Goal: Information Seeking & Learning: Learn about a topic

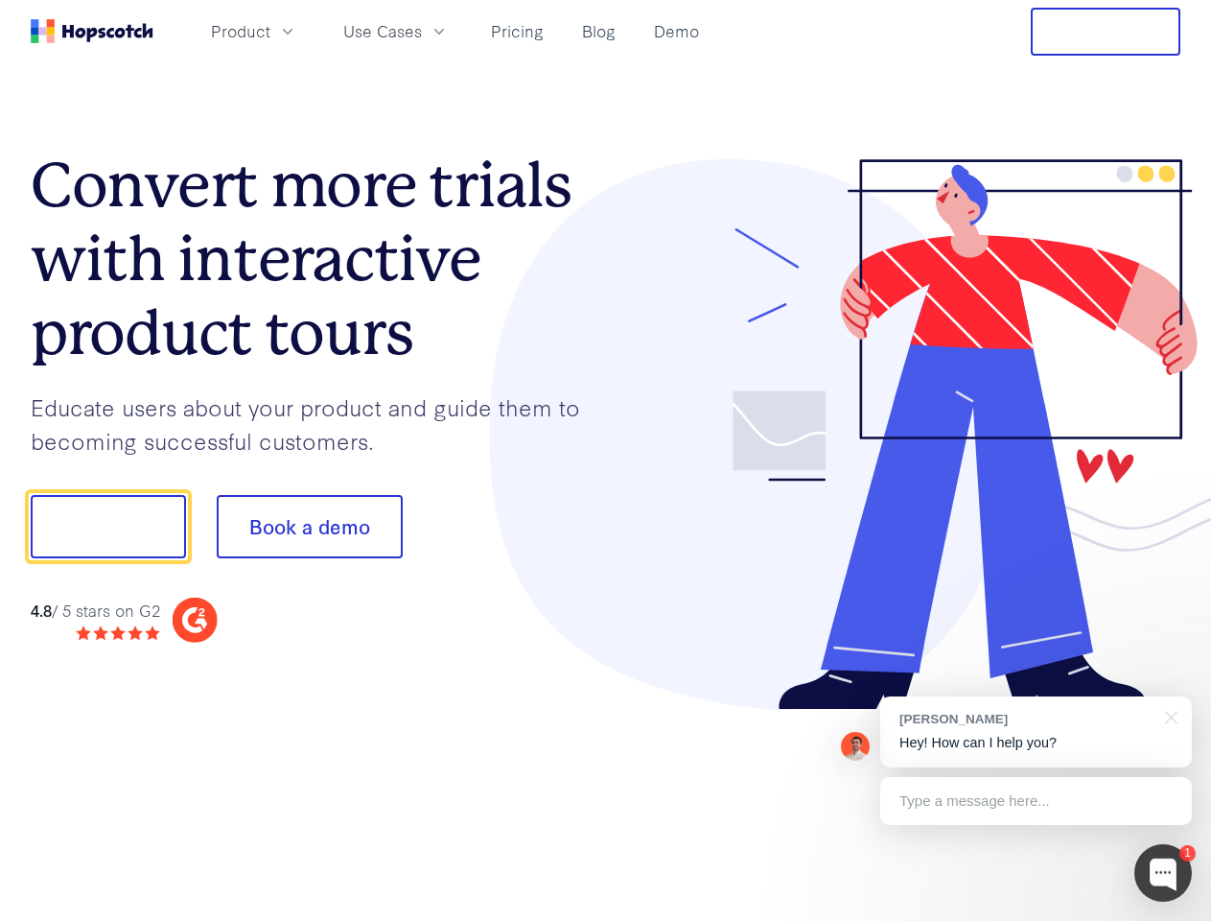
click at [606, 460] on div at bounding box center [893, 434] width 575 height 551
click at [270, 31] on span "Product" at bounding box center [240, 31] width 59 height 24
click at [422, 31] on span "Use Cases" at bounding box center [382, 31] width 79 height 24
click at [1106, 32] on button "Free Trial" at bounding box center [1106, 32] width 150 height 48
click at [107, 527] on button "Show me!" at bounding box center [108, 526] width 155 height 63
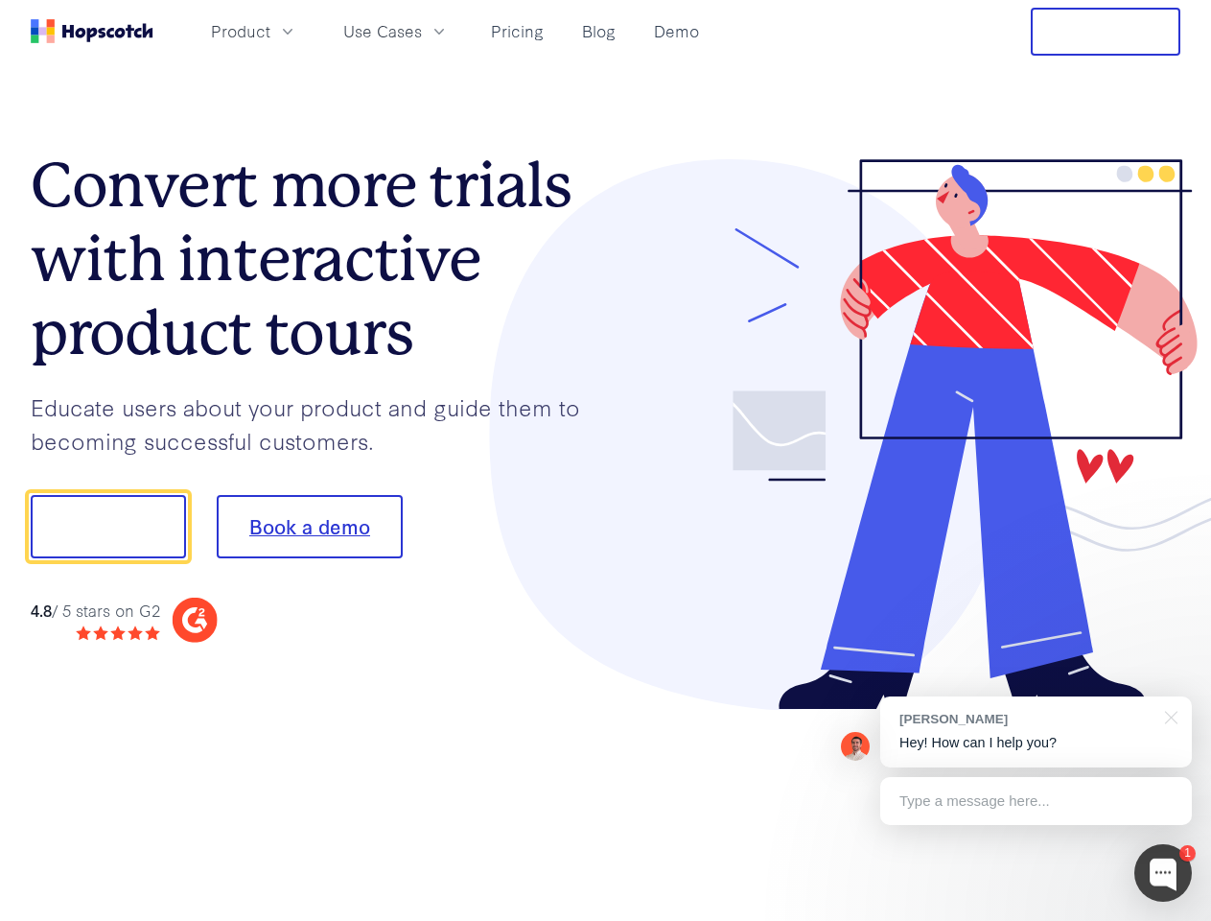
click at [309, 527] on button "Book a demo" at bounding box center [310, 526] width 186 height 63
click at [1163, 873] on div at bounding box center [1164, 873] width 58 height 58
click at [1036, 732] on div "[PERSON_NAME] Hey! How can I help you?" at bounding box center [1036, 731] width 312 height 71
click at [1168, 715] on div at bounding box center [1013, 524] width 360 height 640
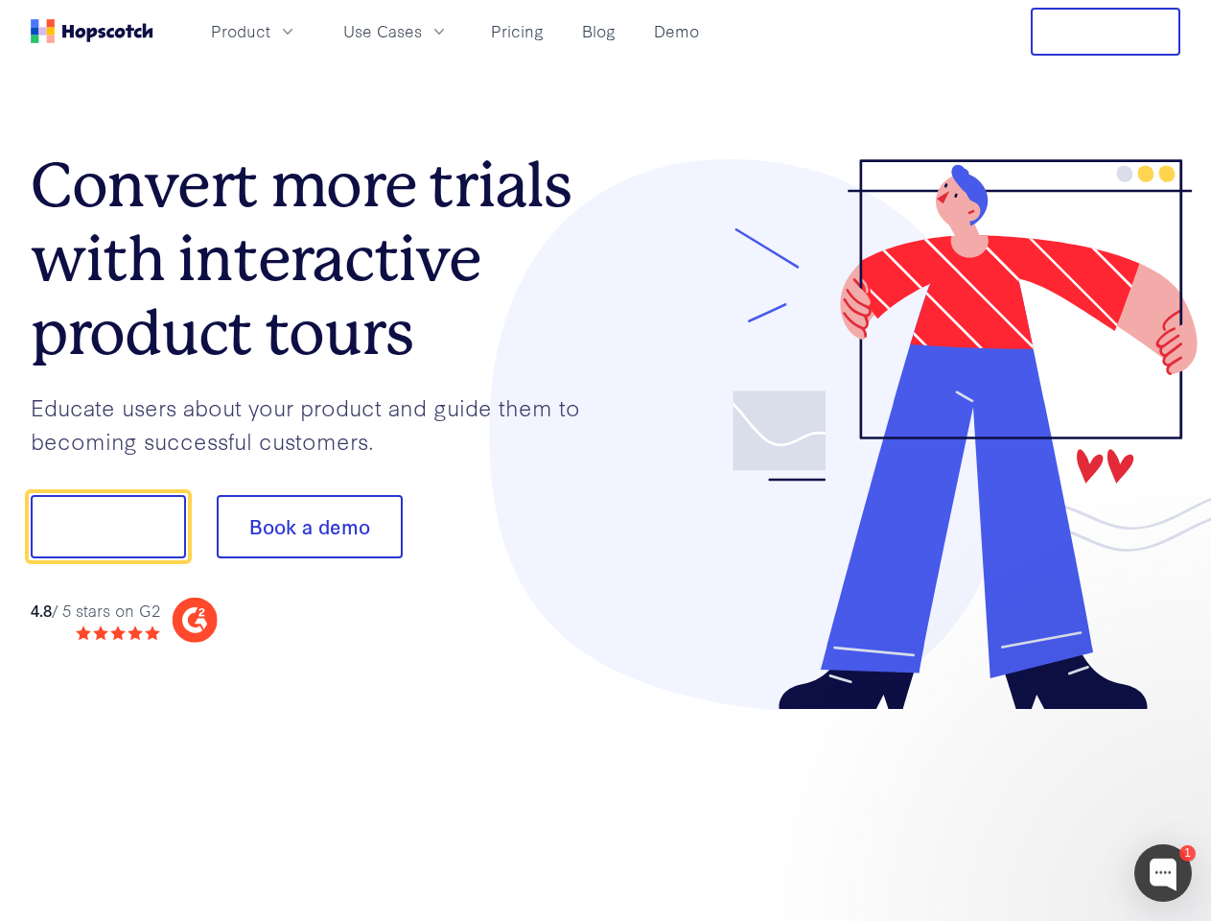
click at [1036, 801] on div at bounding box center [1013, 524] width 360 height 640
